Goal: Task Accomplishment & Management: Use online tool/utility

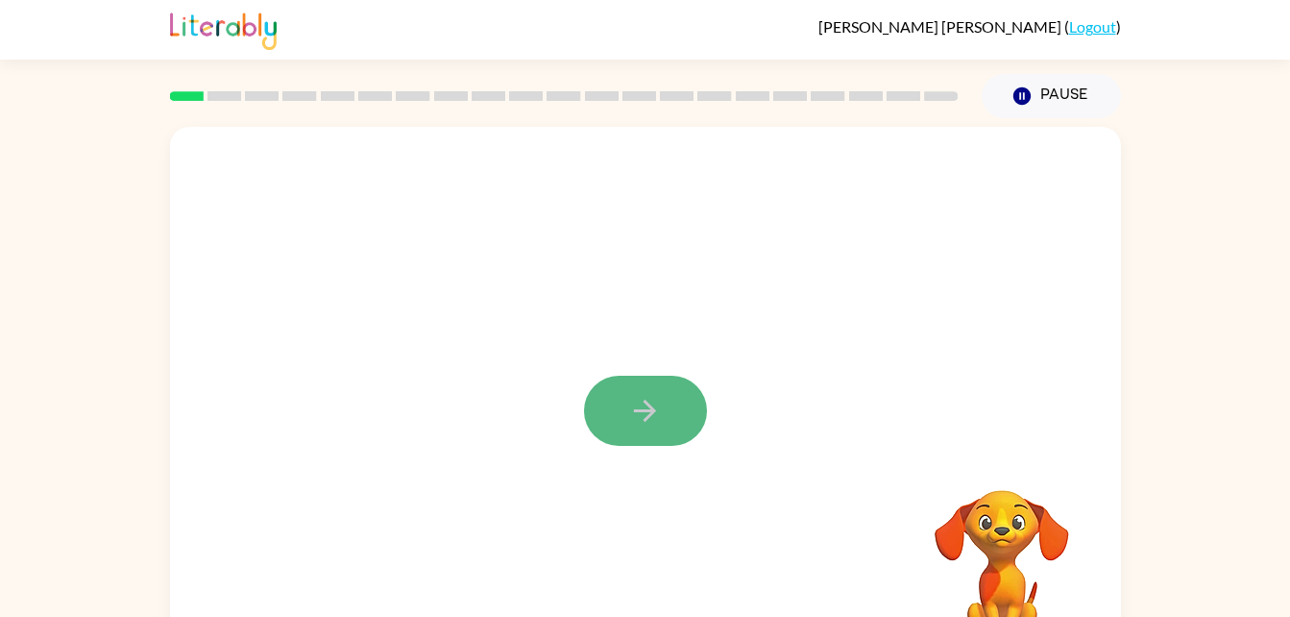
click at [644, 395] on icon "button" at bounding box center [645, 411] width 34 height 34
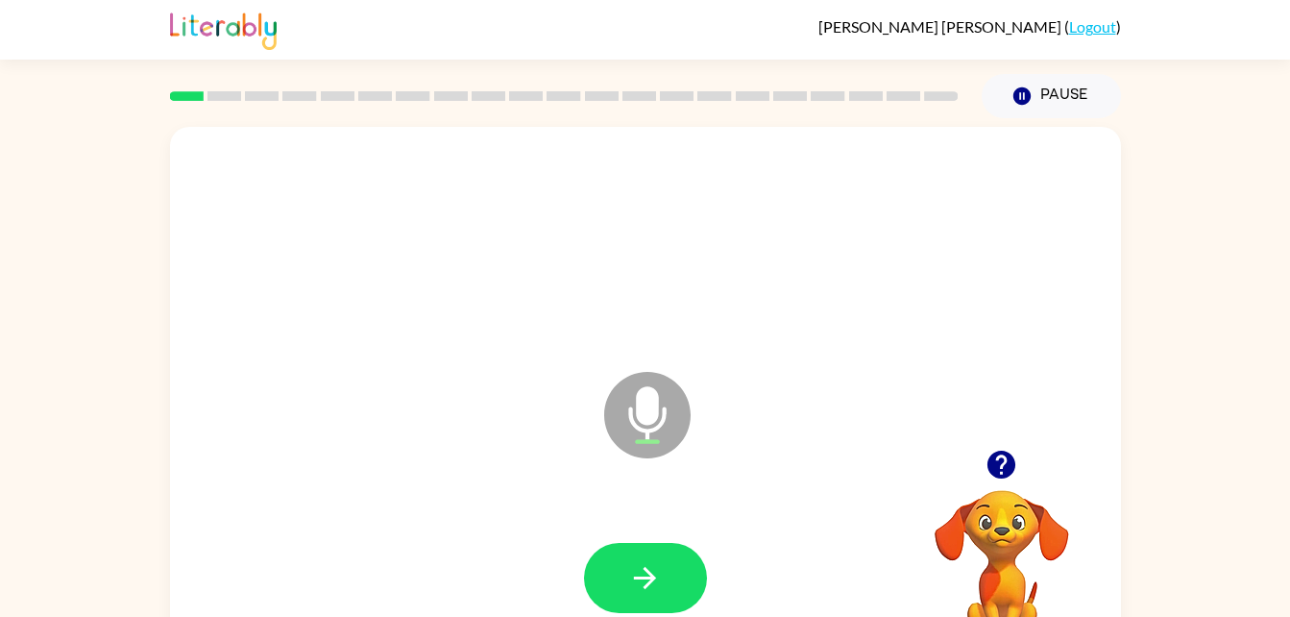
click at [636, 422] on icon at bounding box center [647, 415] width 86 height 86
click at [698, 579] on button "button" at bounding box center [645, 578] width 123 height 70
click at [644, 405] on icon "Microphone The Microphone is here when it is your turn to talk" at bounding box center [744, 439] width 288 height 144
click at [633, 579] on icon "button" at bounding box center [645, 578] width 34 height 34
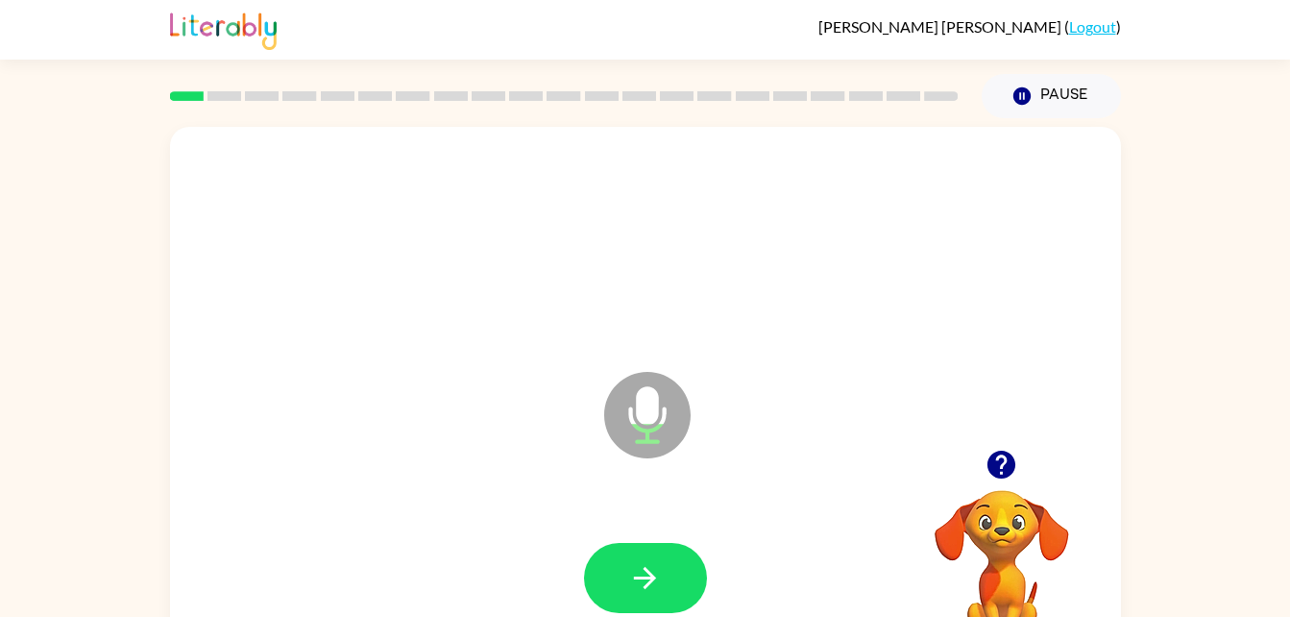
click at [653, 408] on icon "Microphone The Microphone is here when it is your turn to talk" at bounding box center [744, 439] width 288 height 144
click at [650, 556] on button "button" at bounding box center [645, 578] width 123 height 70
click at [654, 576] on icon "button" at bounding box center [645, 578] width 22 height 22
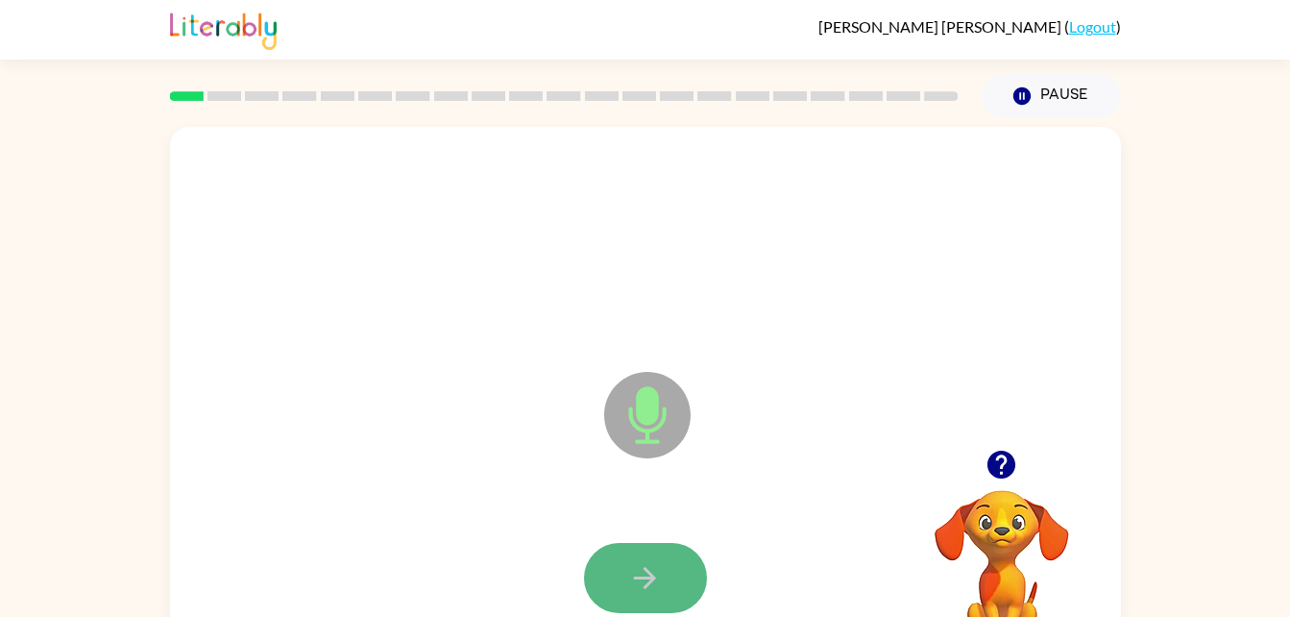
click at [651, 574] on icon "button" at bounding box center [645, 578] width 22 height 22
click at [652, 575] on icon "button" at bounding box center [645, 578] width 22 height 22
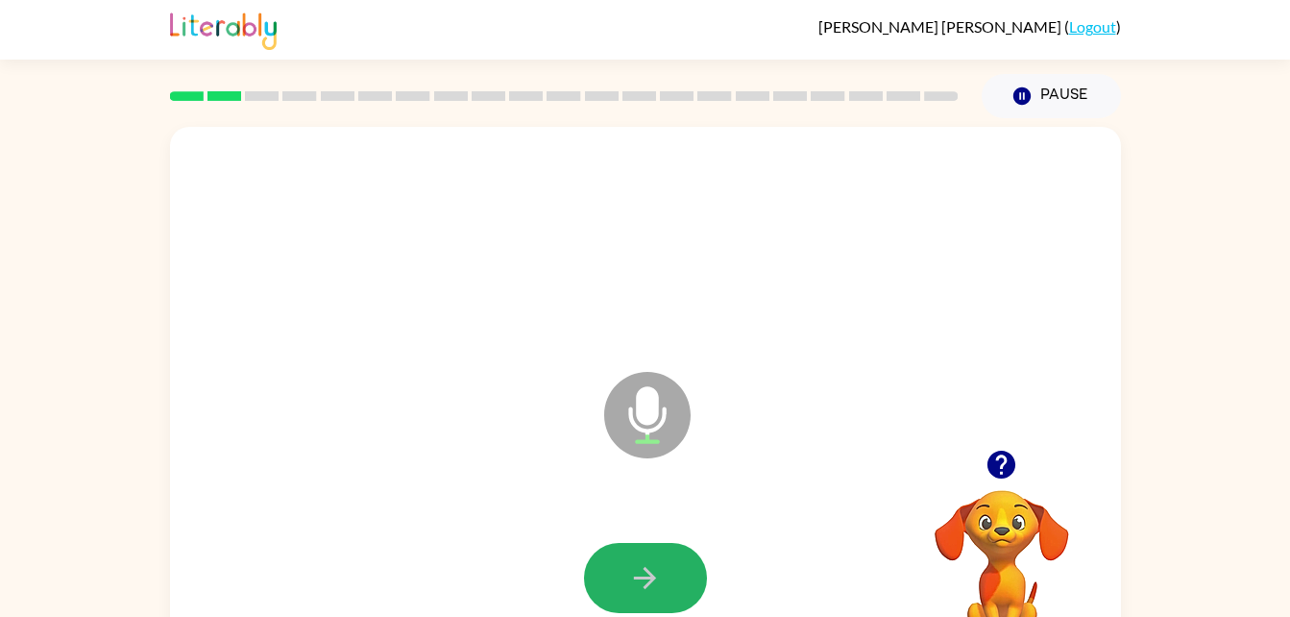
click at [652, 575] on icon "button" at bounding box center [645, 578] width 22 height 22
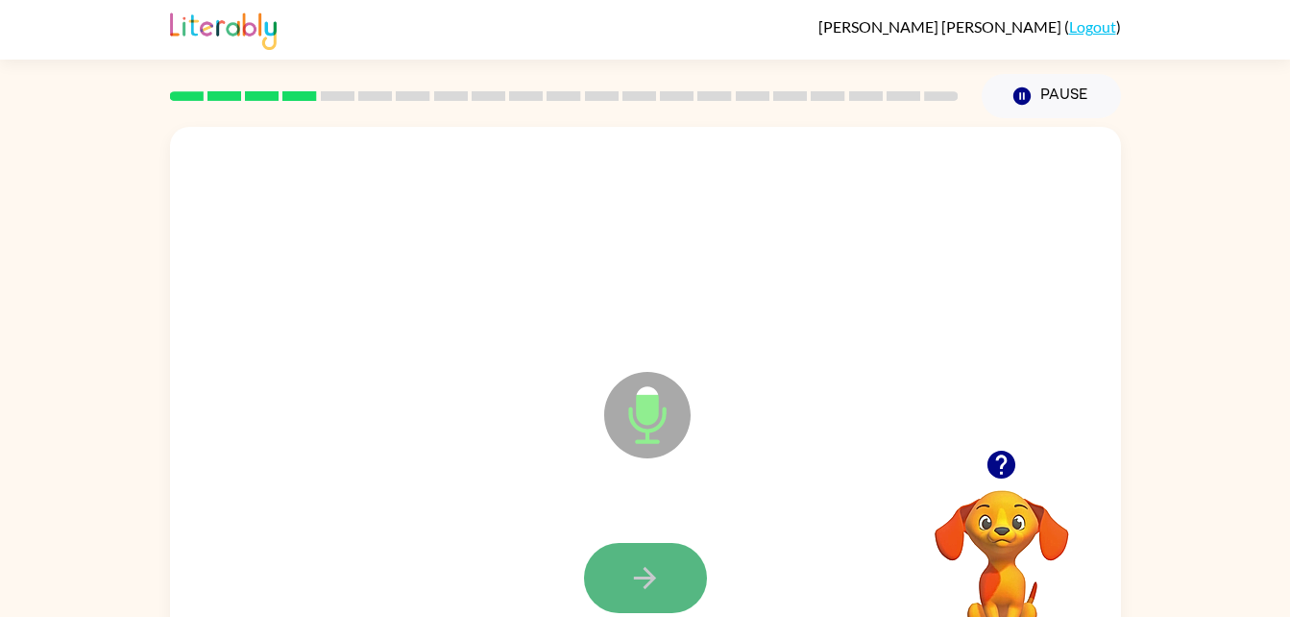
click at [653, 573] on icon "button" at bounding box center [645, 578] width 34 height 34
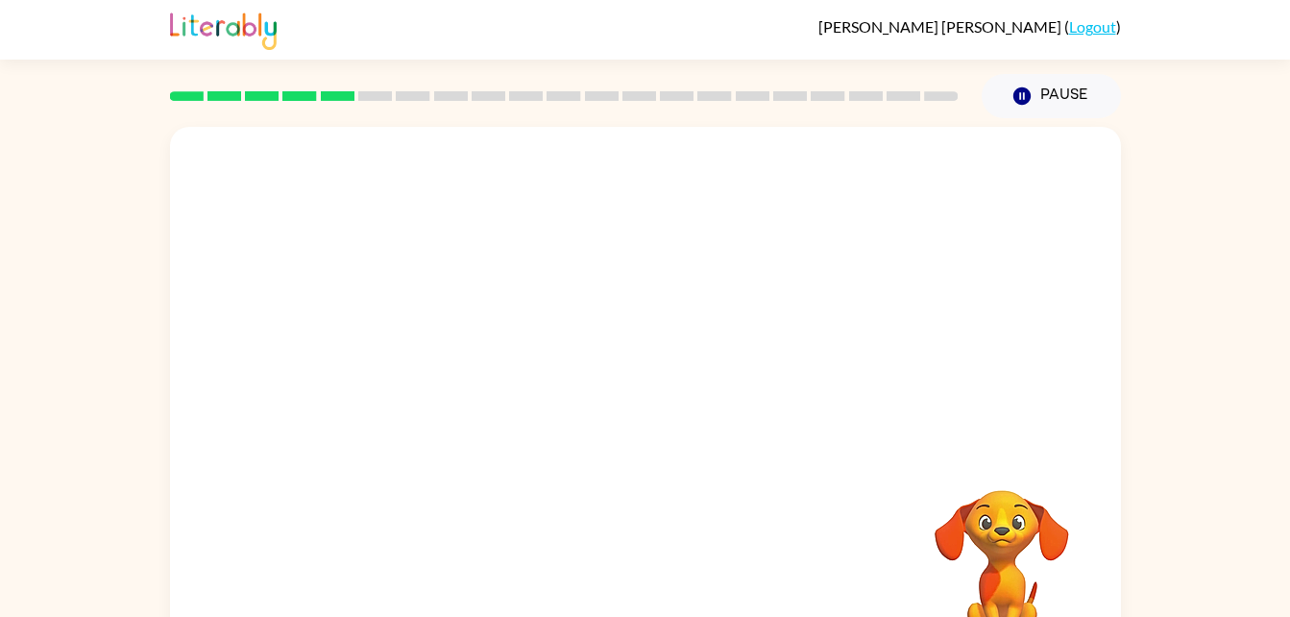
click at [1018, 541] on video "Your browser must support playing .mp4 files to use Literably. Please try using…" at bounding box center [1002, 556] width 192 height 192
click at [1026, 91] on icon "button" at bounding box center [1021, 95] width 17 height 17
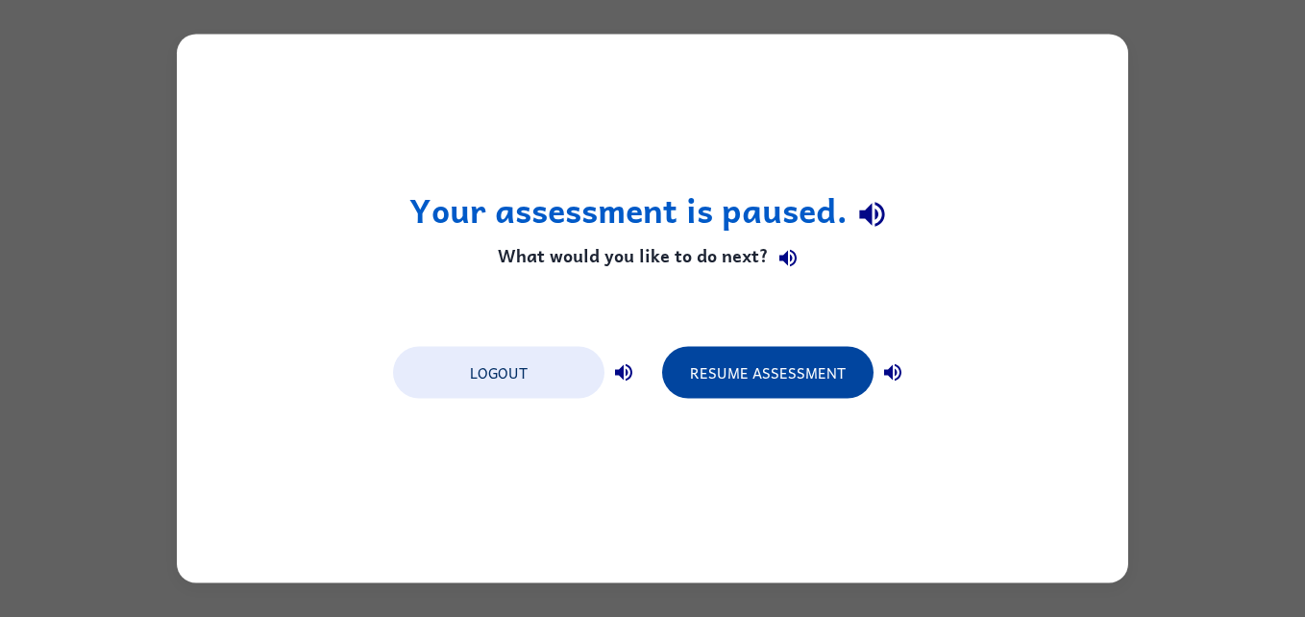
click at [791, 362] on button "Resume Assessment" at bounding box center [767, 373] width 211 height 52
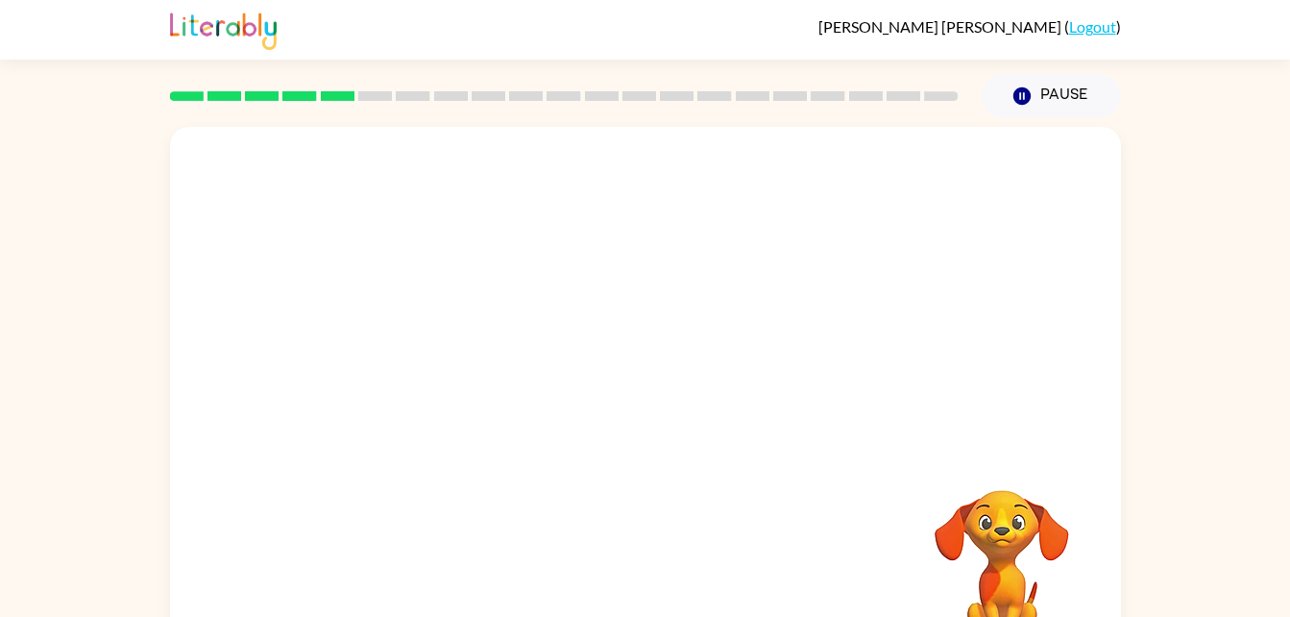
click at [955, 490] on video "Your browser must support playing .mp4 files to use Literably. Please try using…" at bounding box center [1002, 556] width 192 height 192
click at [1264, 353] on div "Your browser must support playing .mp4 files to use Literably. Please try using…" at bounding box center [645, 396] width 1290 height 557
click at [989, 580] on video "Your browser must support playing .mp4 files to use Literably. Please try using…" at bounding box center [1002, 556] width 192 height 192
click at [1006, 554] on video "Your browser must support playing .mp4 files to use Literably. Please try using…" at bounding box center [1002, 556] width 192 height 192
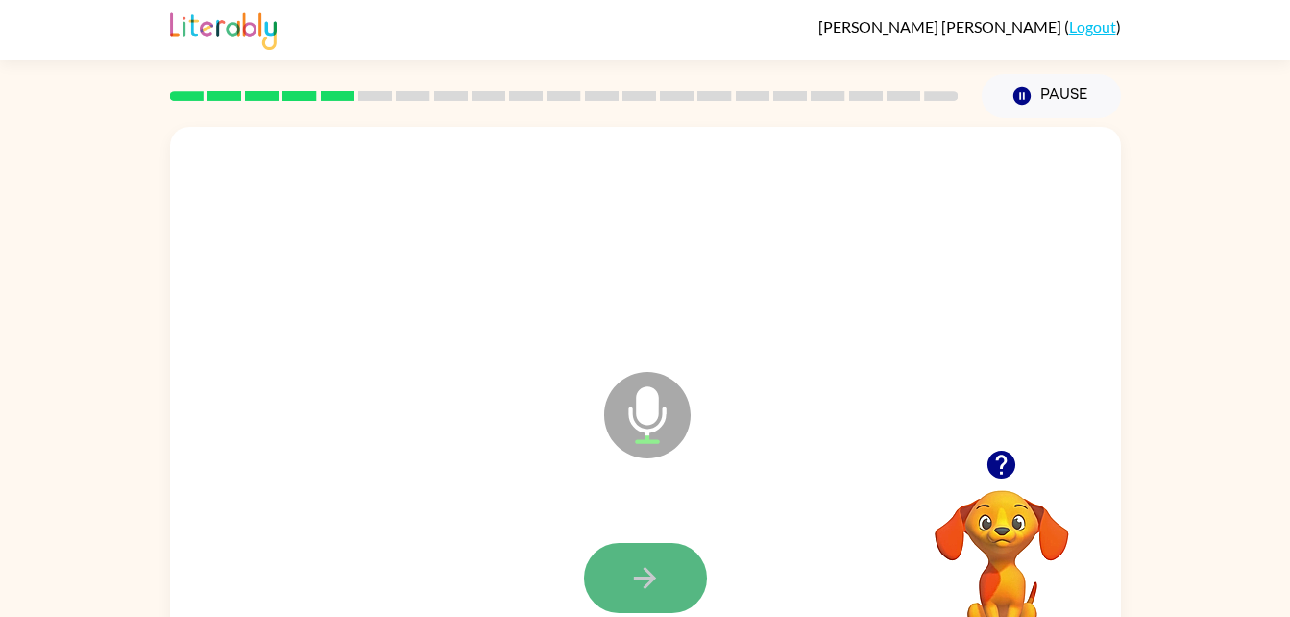
click at [643, 561] on icon "button" at bounding box center [645, 578] width 34 height 34
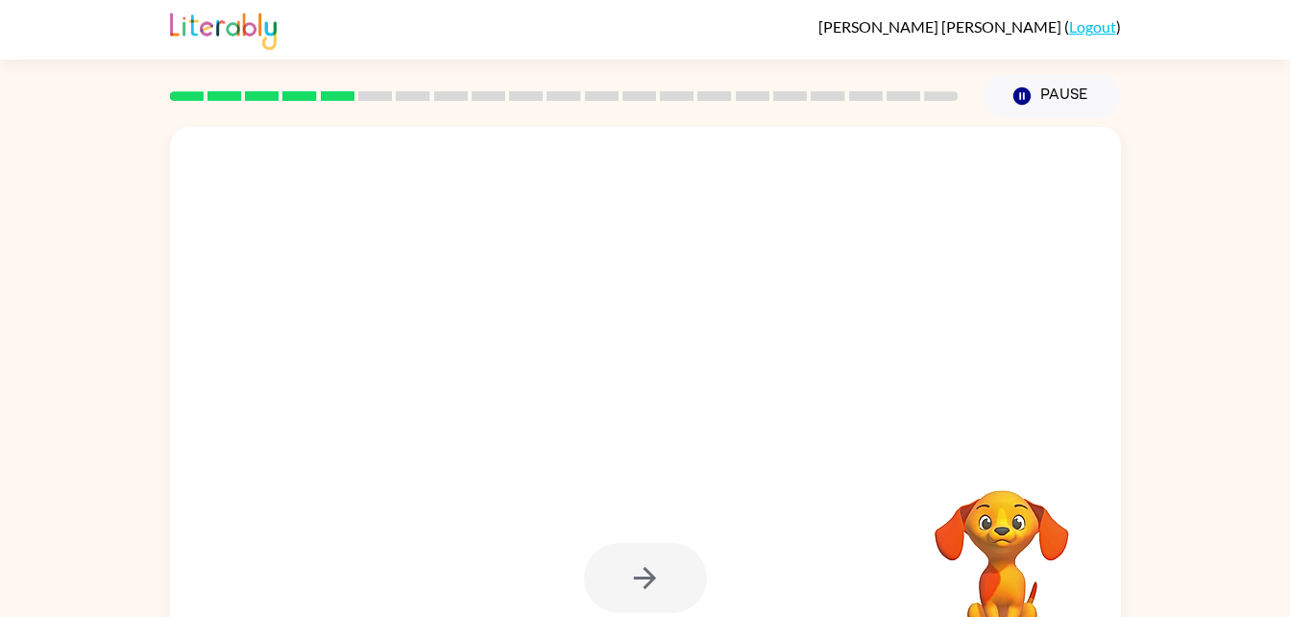
click at [679, 547] on div at bounding box center [645, 578] width 123 height 70
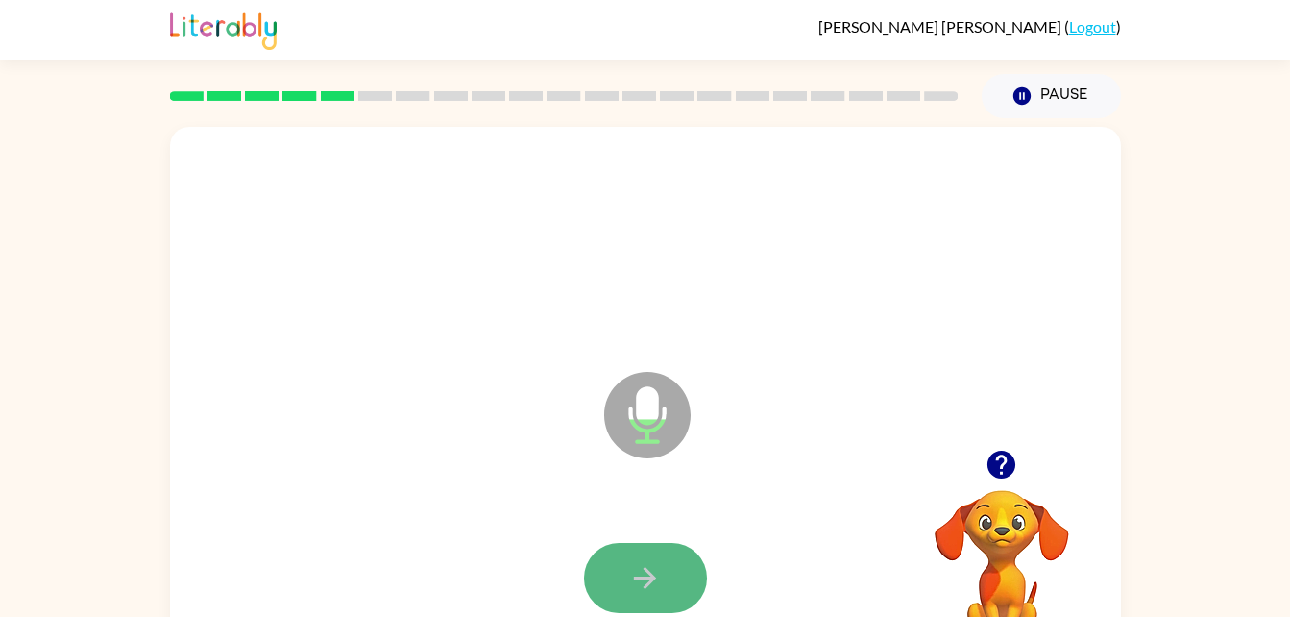
click at [648, 549] on button "button" at bounding box center [645, 578] width 123 height 70
click at [665, 573] on button "button" at bounding box center [645, 578] width 123 height 70
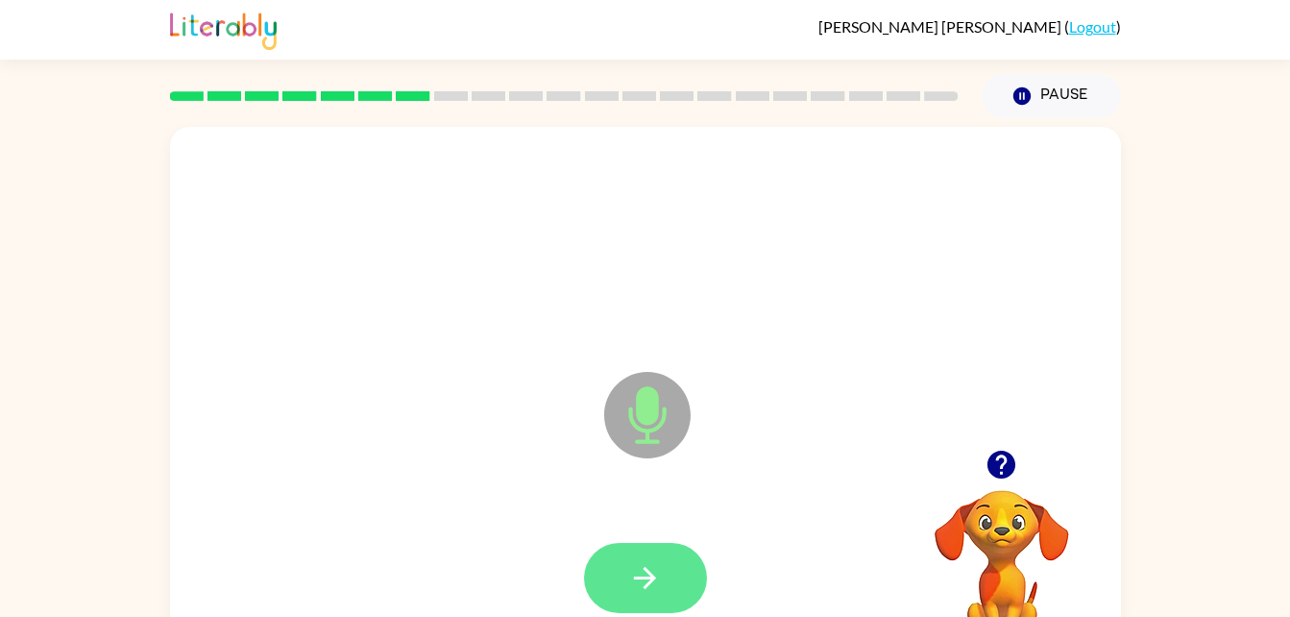
click at [674, 556] on button "button" at bounding box center [645, 578] width 123 height 70
click at [668, 570] on button "button" at bounding box center [645, 578] width 123 height 70
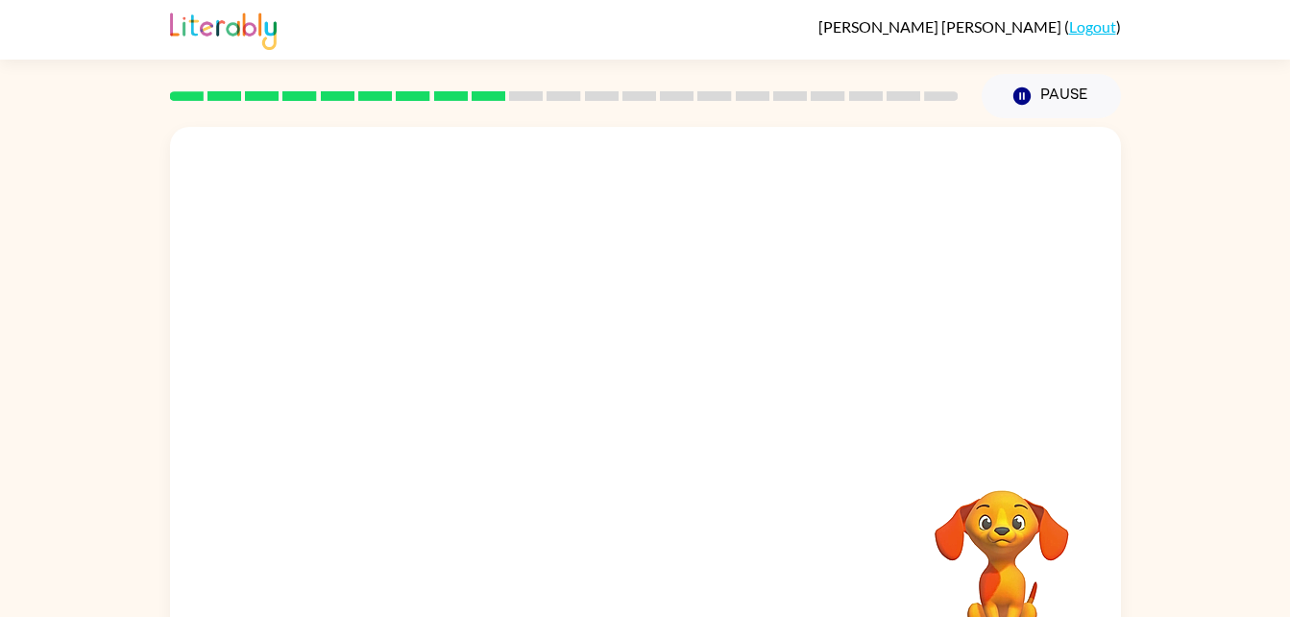
click at [1000, 529] on video "Your browser must support playing .mp4 files to use Literably. Please try using…" at bounding box center [1002, 556] width 192 height 192
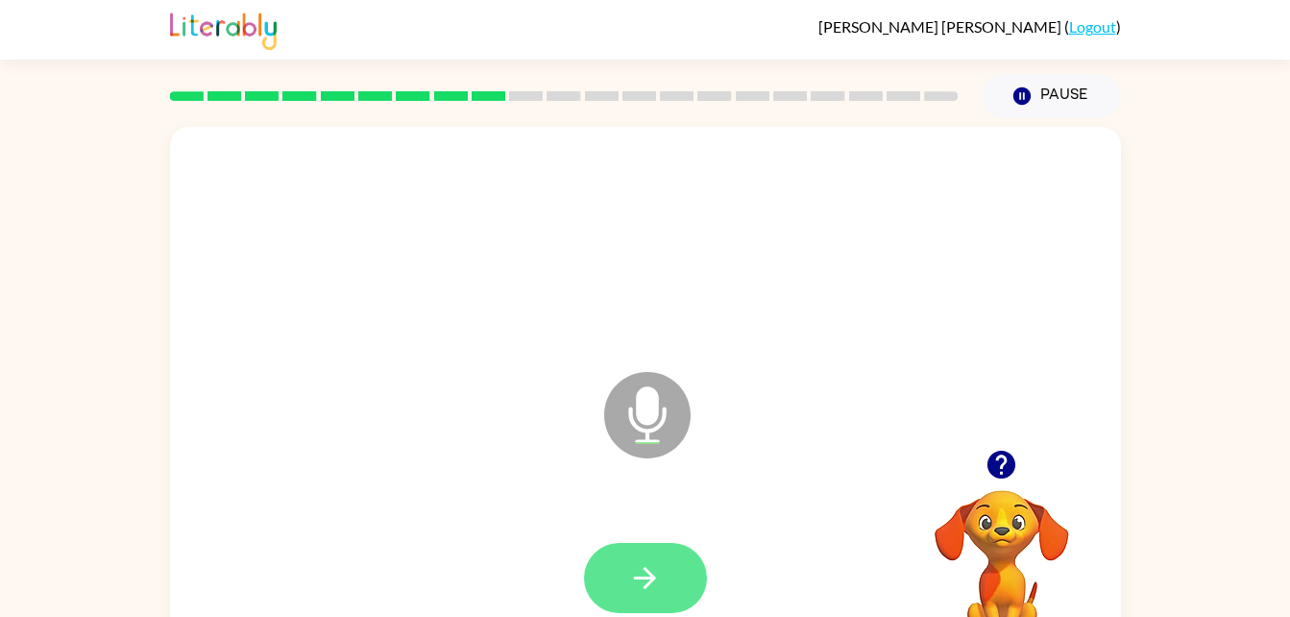
click at [648, 574] on icon "button" at bounding box center [645, 578] width 34 height 34
click at [691, 562] on button "button" at bounding box center [645, 578] width 123 height 70
click at [662, 588] on button "button" at bounding box center [645, 578] width 123 height 70
click at [662, 586] on button "button" at bounding box center [645, 578] width 123 height 70
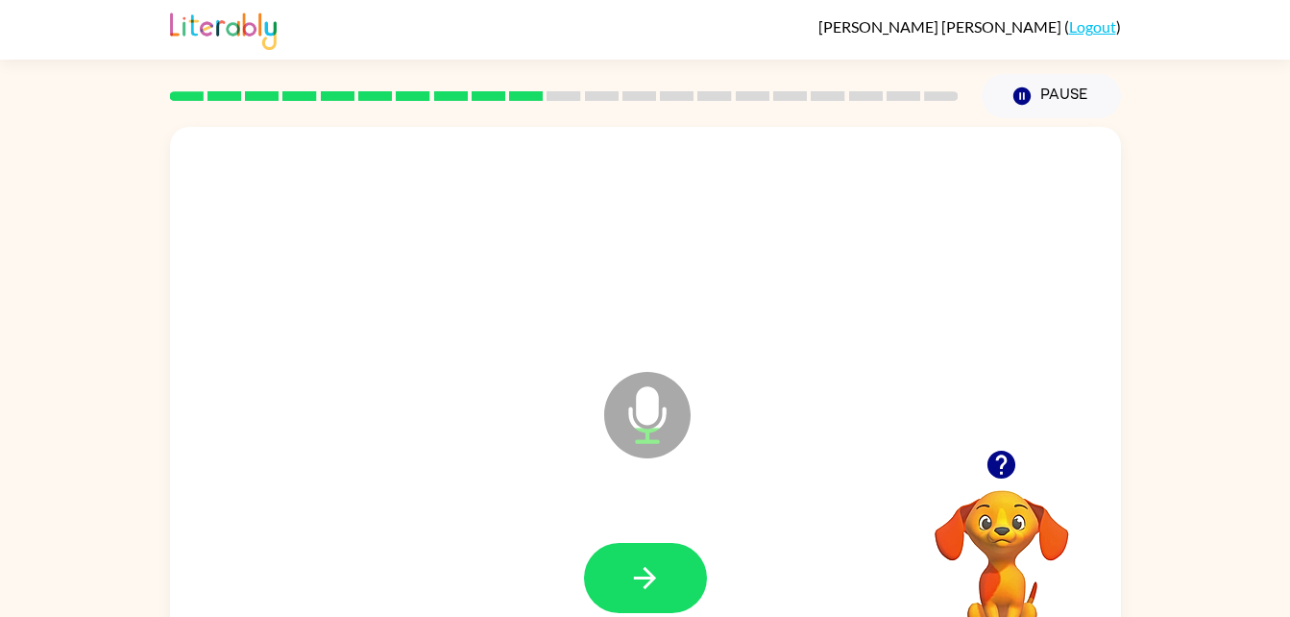
click at [662, 586] on button "button" at bounding box center [645, 578] width 123 height 70
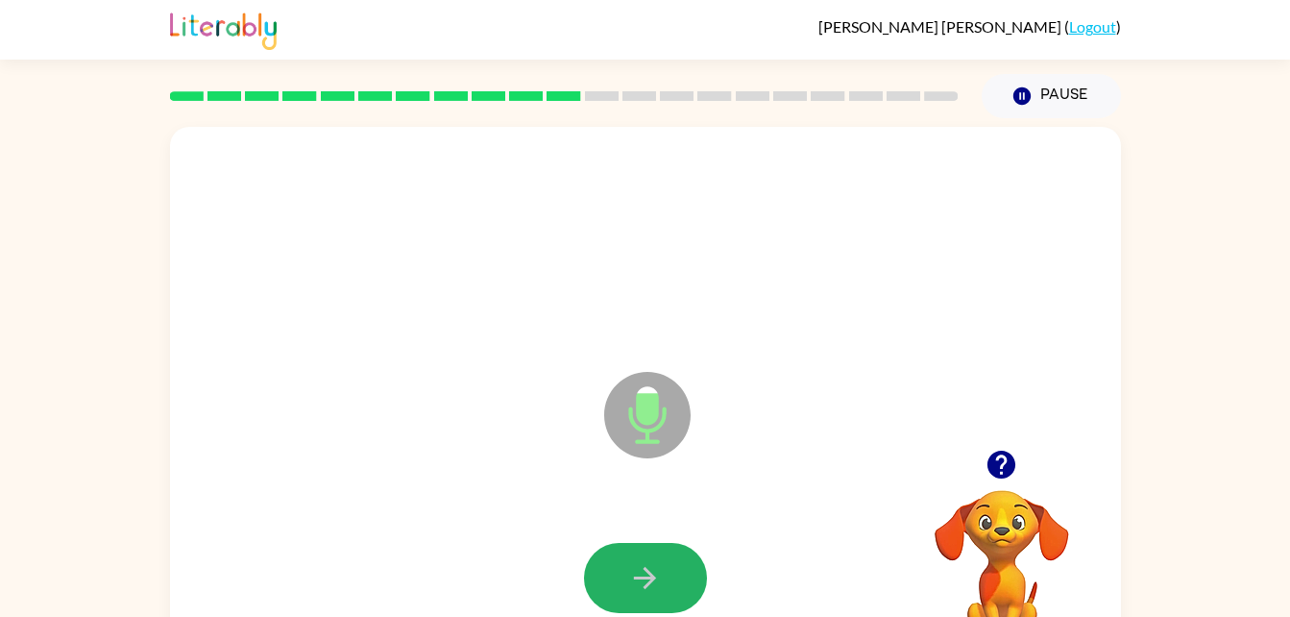
click at [662, 586] on button "button" at bounding box center [645, 578] width 123 height 70
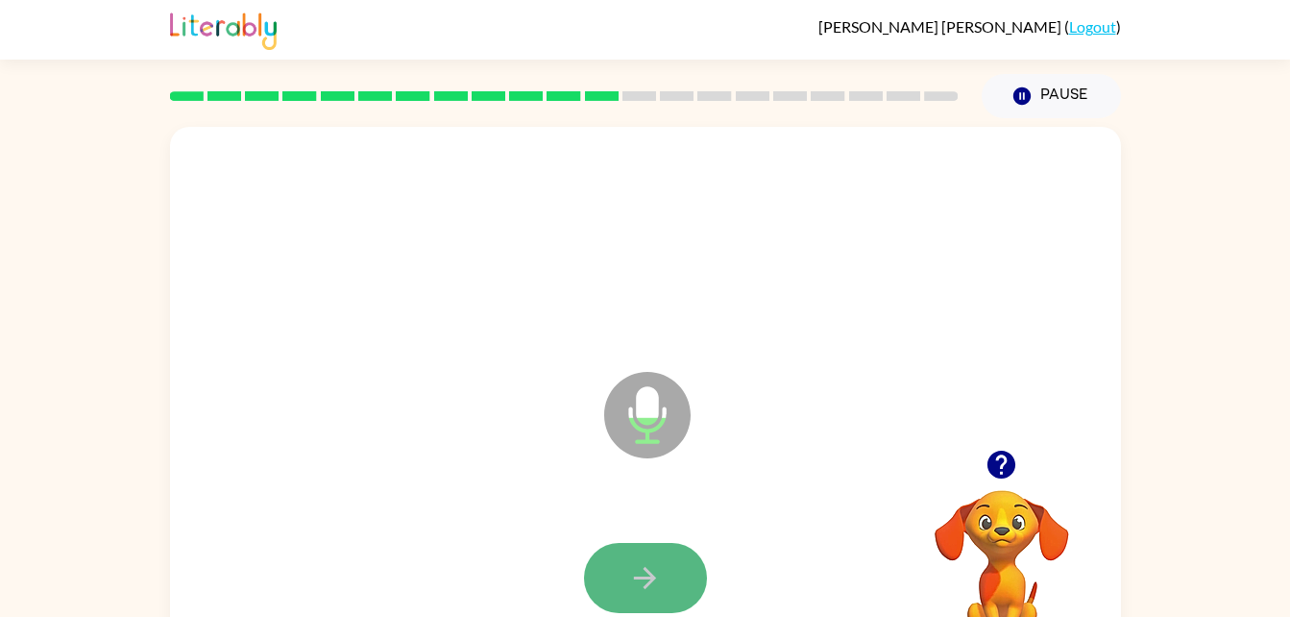
click at [665, 581] on button "button" at bounding box center [645, 578] width 123 height 70
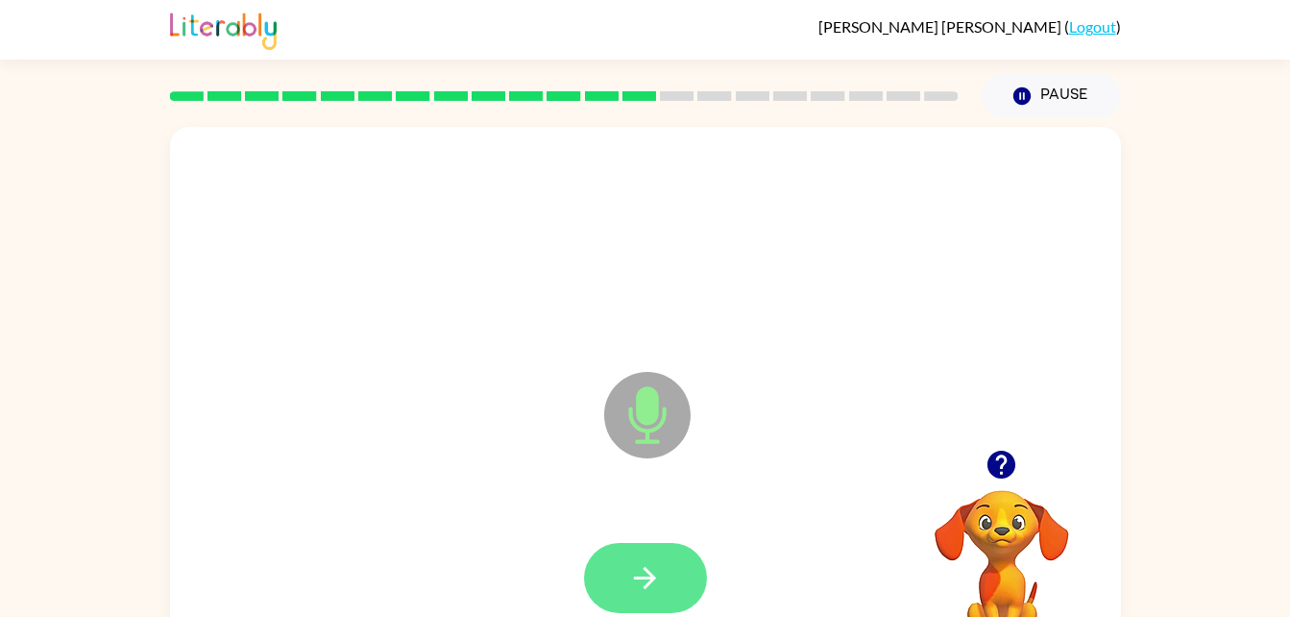
click at [649, 553] on button "button" at bounding box center [645, 578] width 123 height 70
click at [653, 556] on button "button" at bounding box center [645, 578] width 123 height 70
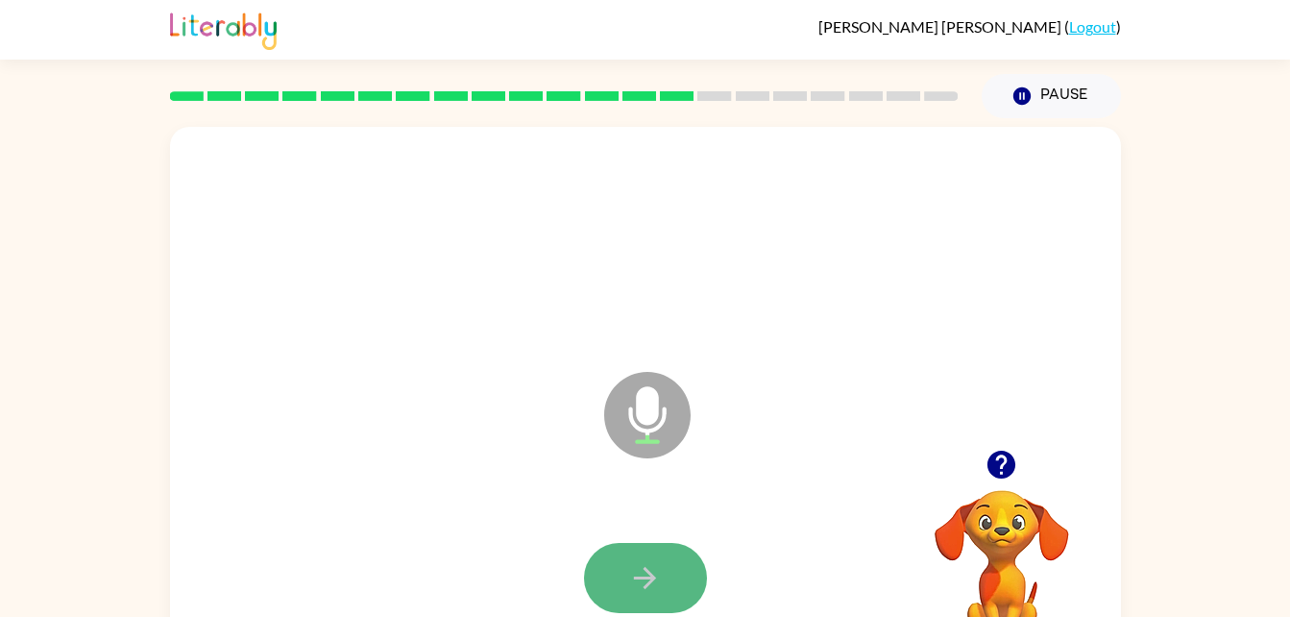
click at [655, 559] on button "button" at bounding box center [645, 578] width 123 height 70
click at [663, 573] on button "button" at bounding box center [645, 578] width 123 height 70
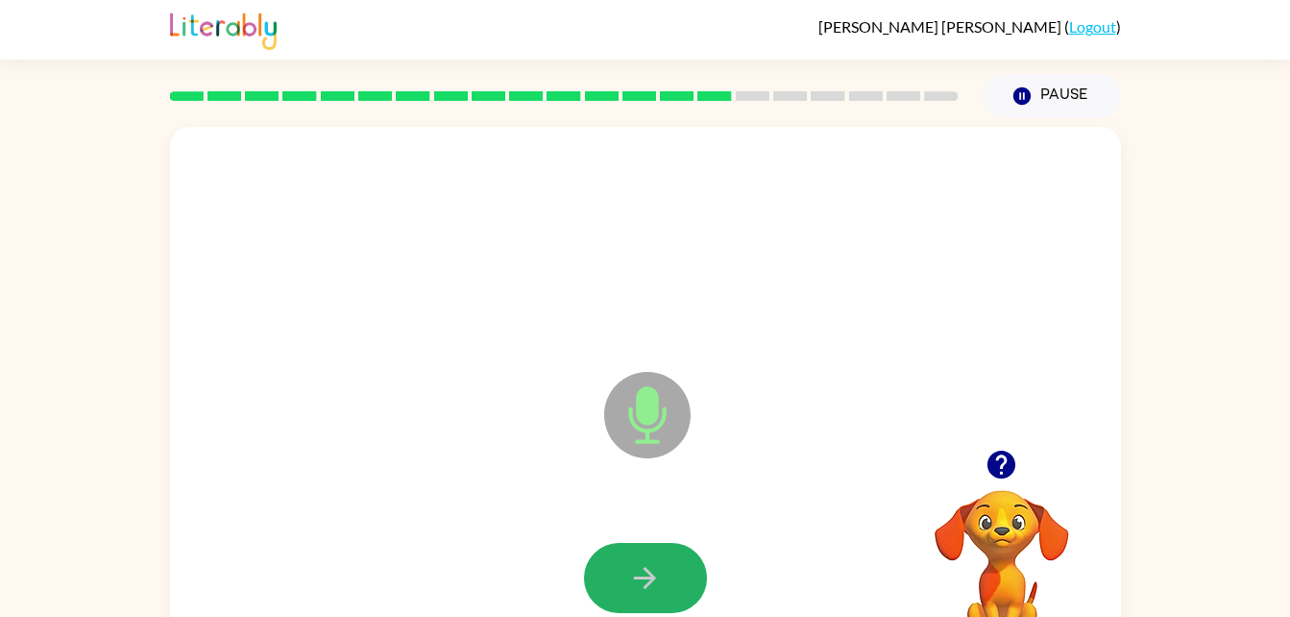
click at [663, 573] on button "button" at bounding box center [645, 578] width 123 height 70
click at [665, 569] on button "button" at bounding box center [645, 578] width 123 height 70
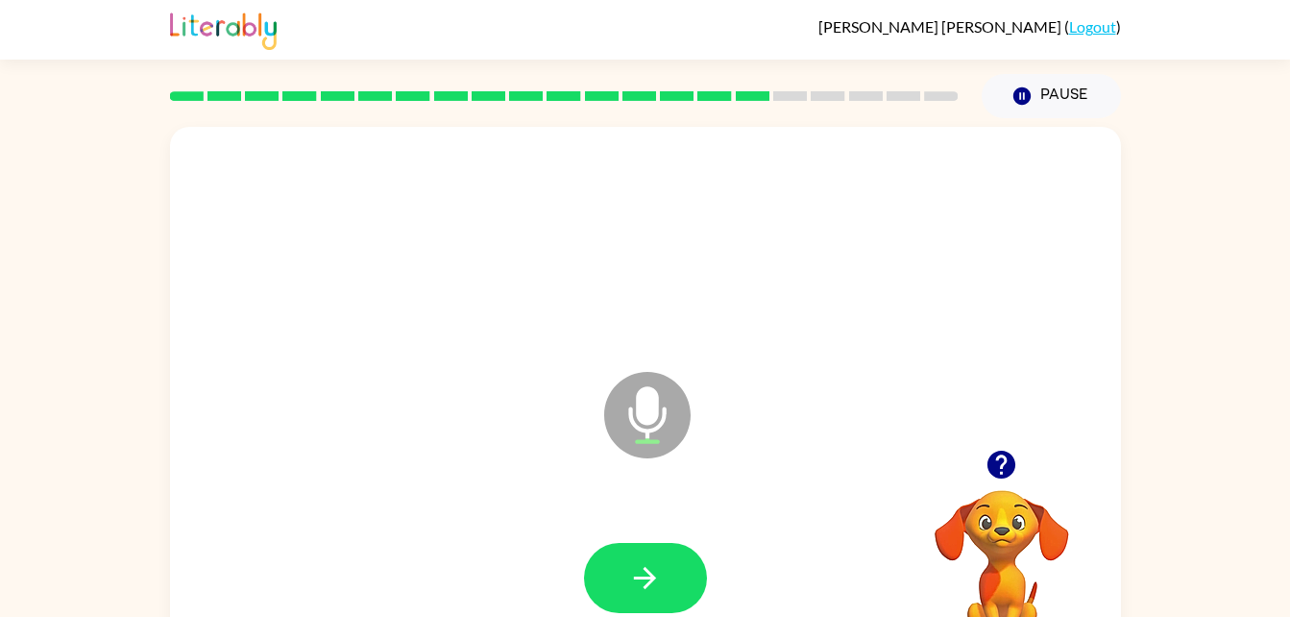
drag, startPoint x: 668, startPoint y: 575, endPoint x: 1082, endPoint y: 444, distance: 434.2
click at [1082, 444] on div at bounding box center [1002, 464] width 192 height 49
click at [675, 577] on button "button" at bounding box center [645, 578] width 123 height 70
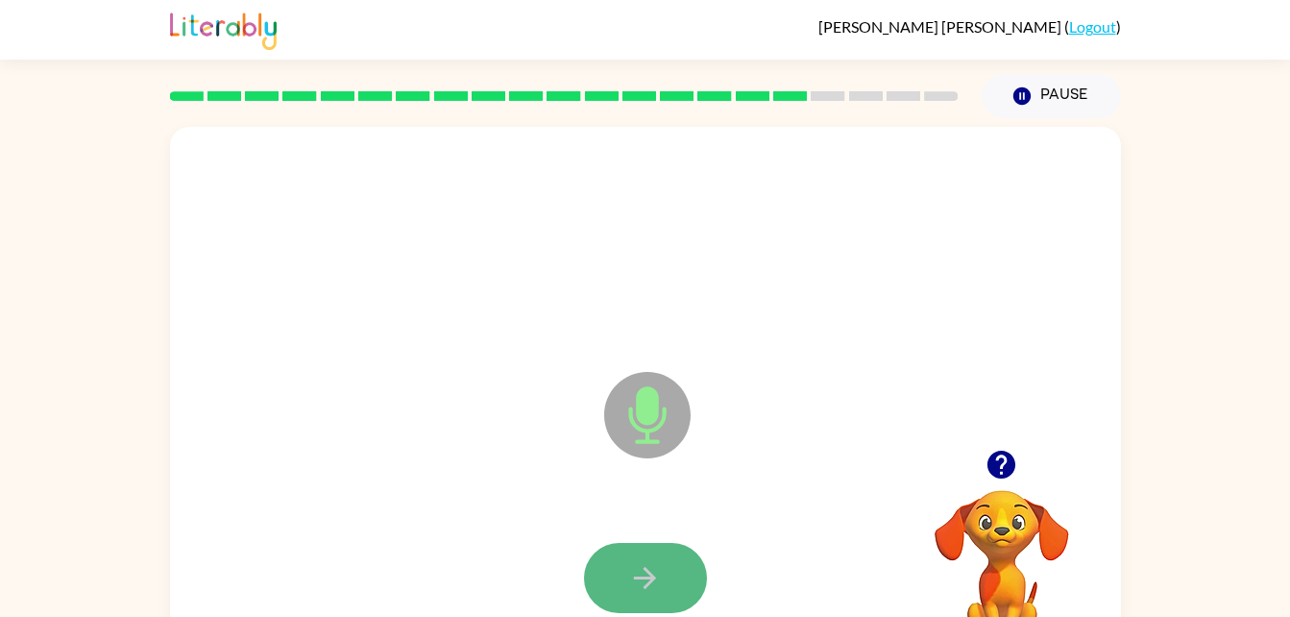
click at [673, 565] on button "button" at bounding box center [645, 578] width 123 height 70
click at [679, 581] on button "button" at bounding box center [645, 578] width 123 height 70
click at [680, 586] on button "button" at bounding box center [645, 578] width 123 height 70
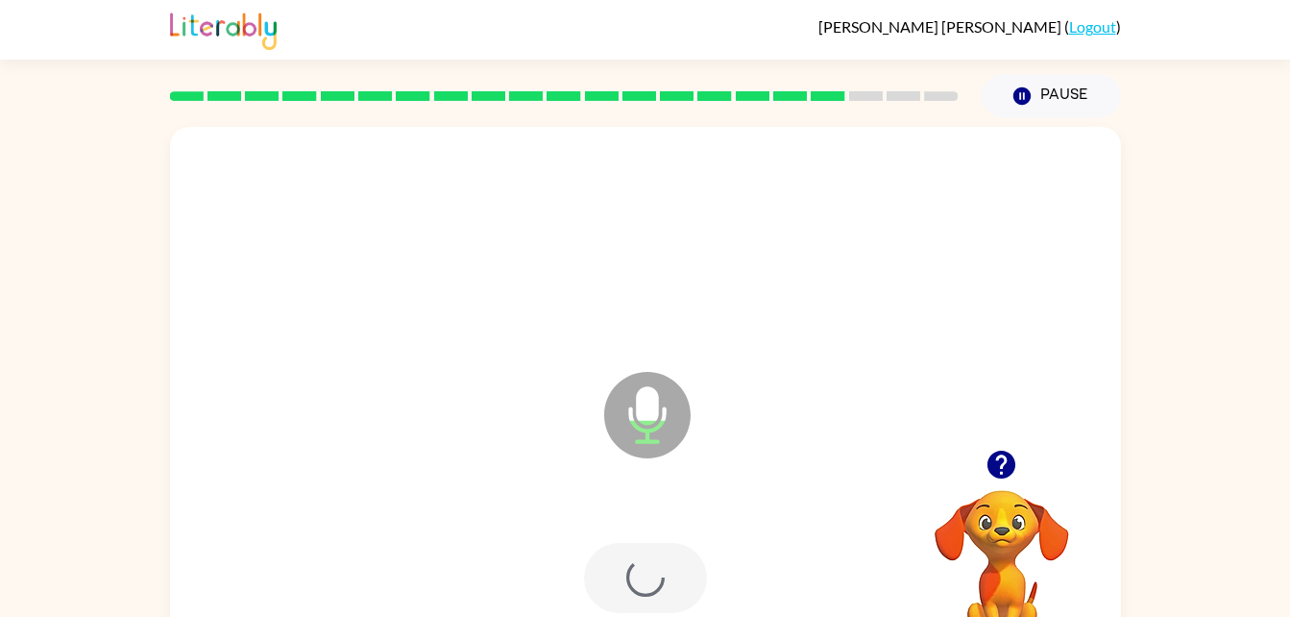
click at [680, 586] on div at bounding box center [645, 578] width 123 height 70
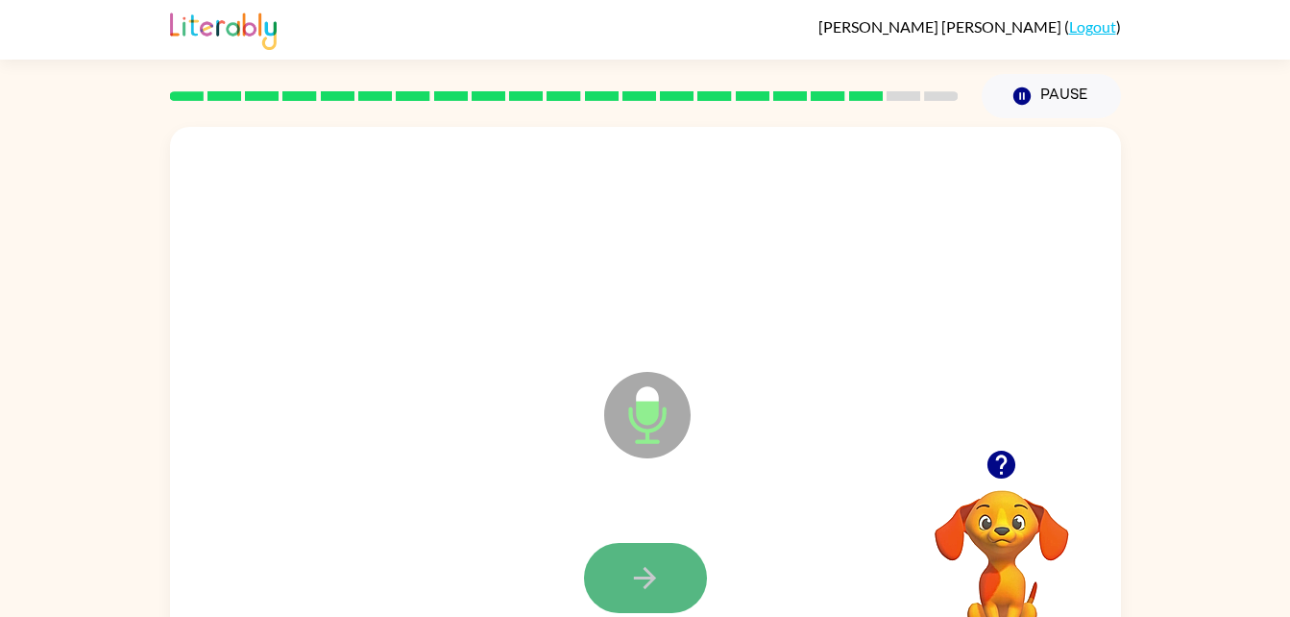
click at [653, 581] on icon "button" at bounding box center [645, 578] width 34 height 34
click at [662, 576] on button "button" at bounding box center [645, 578] width 123 height 70
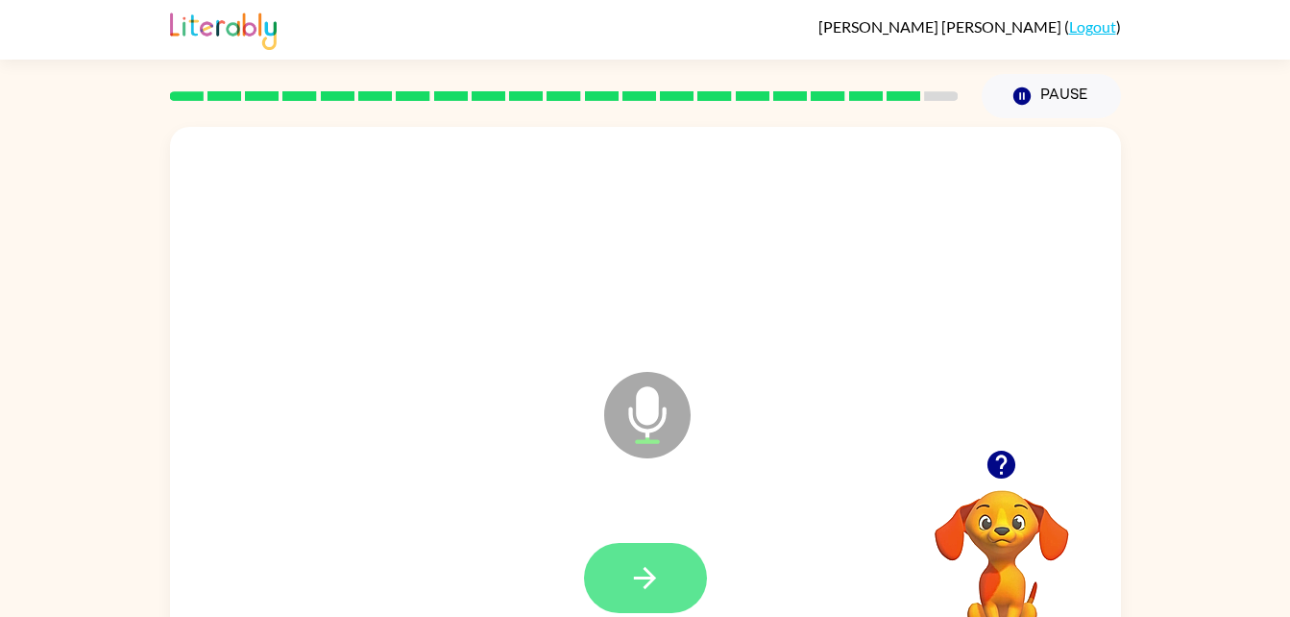
click at [677, 572] on button "button" at bounding box center [645, 578] width 123 height 70
